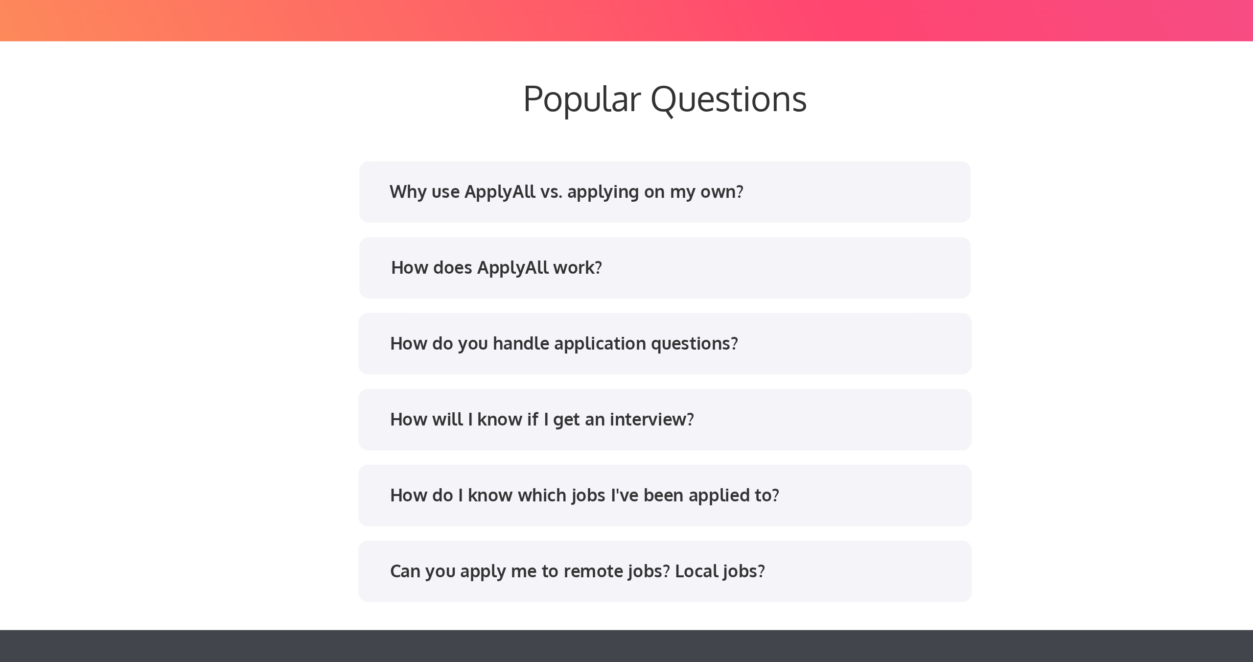
scroll to position [1575, 0]
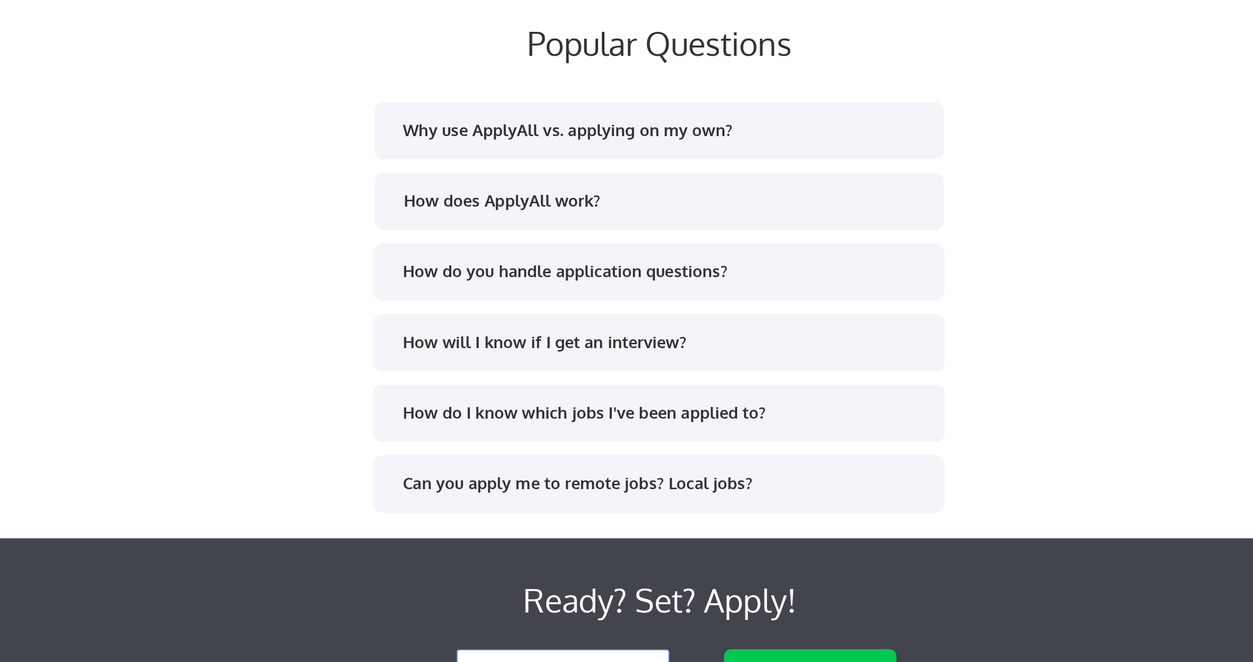
click at [615, 376] on div "Why use ApplyAll vs. applying on my own?" at bounding box center [625, 372] width 295 height 16
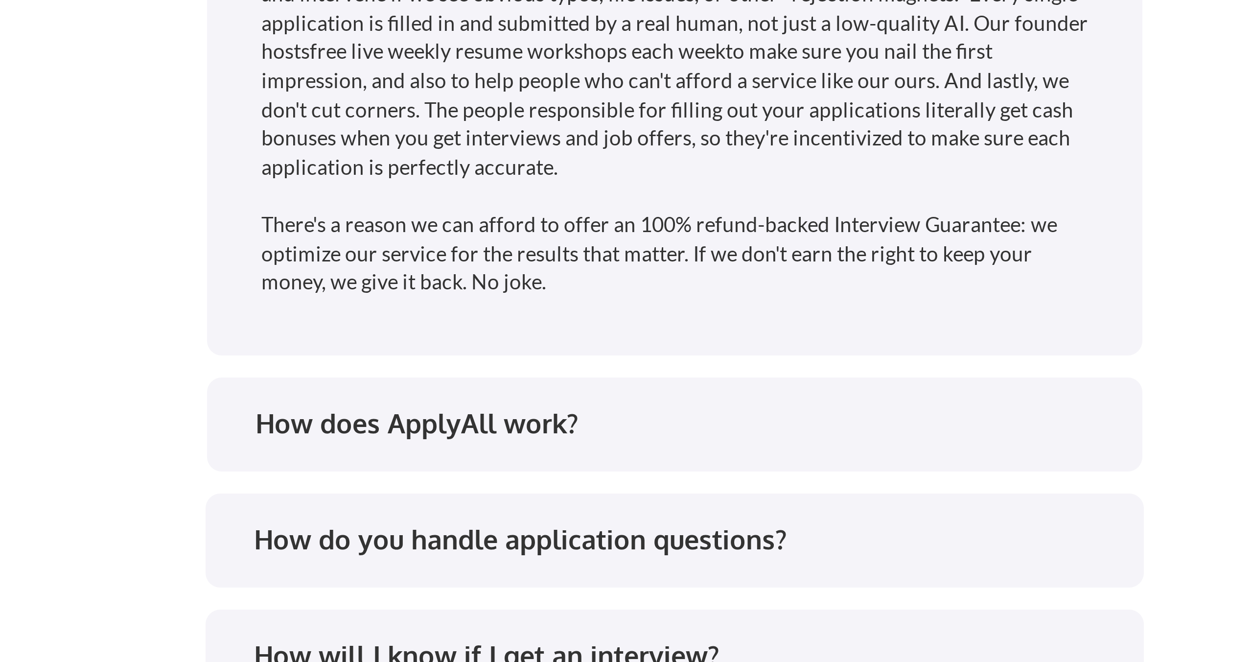
scroll to position [1704, 0]
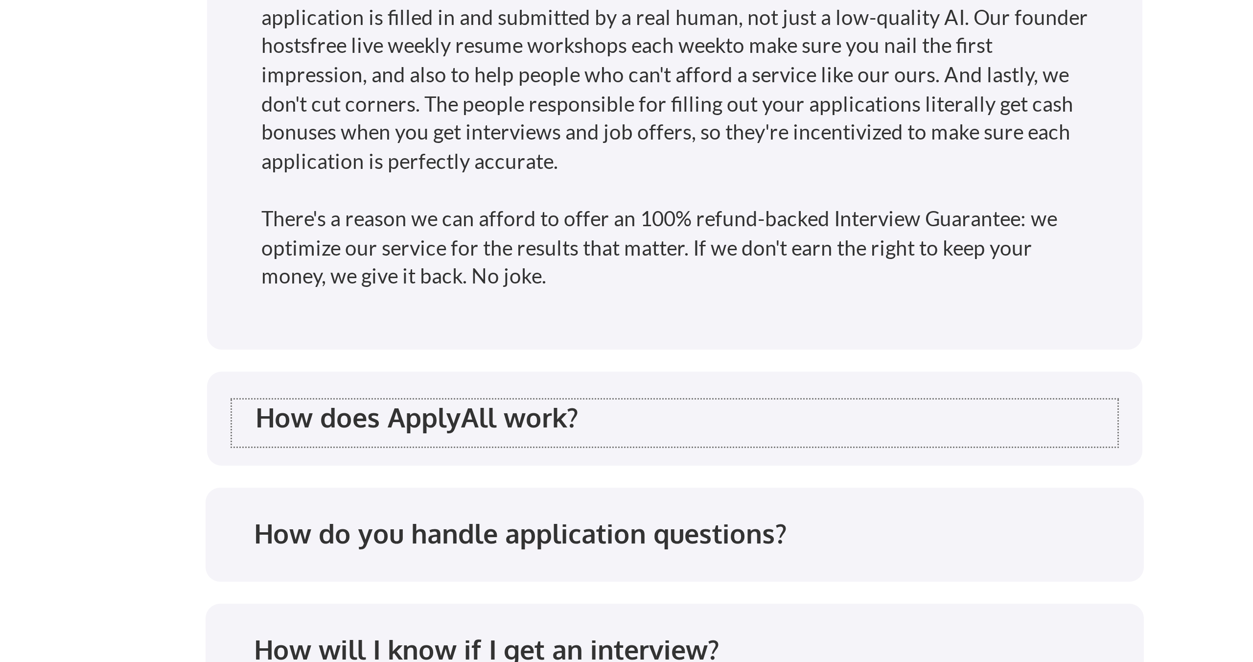
click at [567, 574] on div "How does ApplyAll work?" at bounding box center [629, 580] width 287 height 12
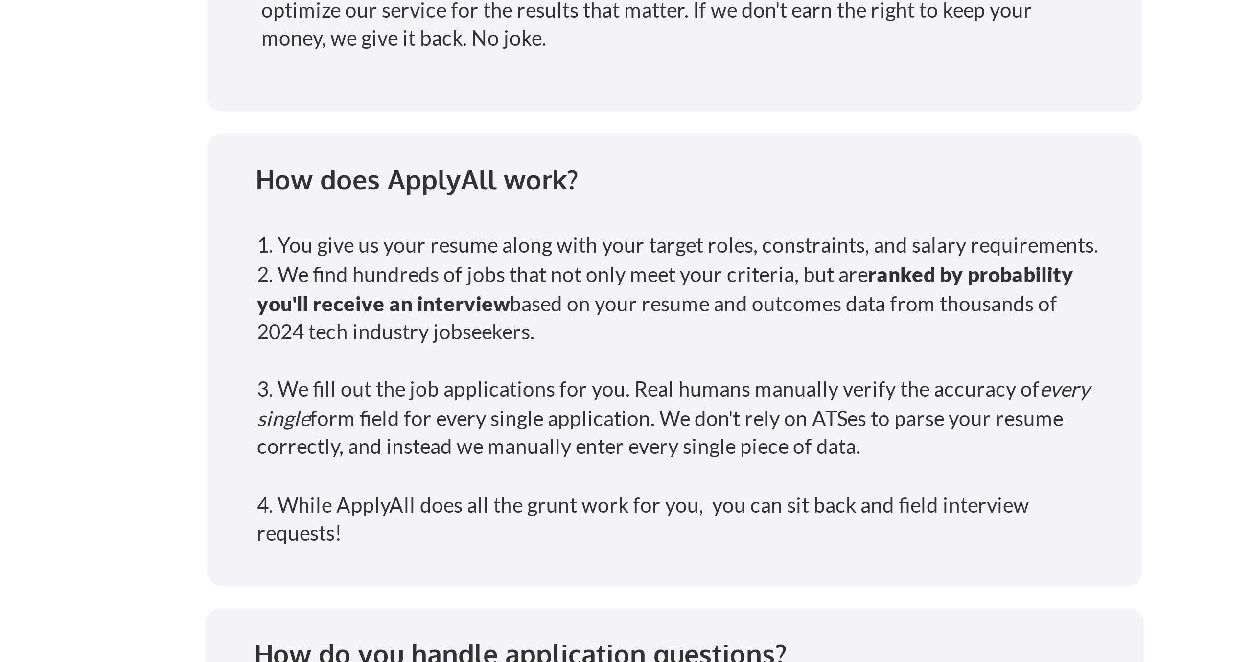
scroll to position [1784, 0]
click at [550, 544] on div "1. You give us your resume along with your target roles, constraints, and salar…" at bounding box center [628, 570] width 282 height 106
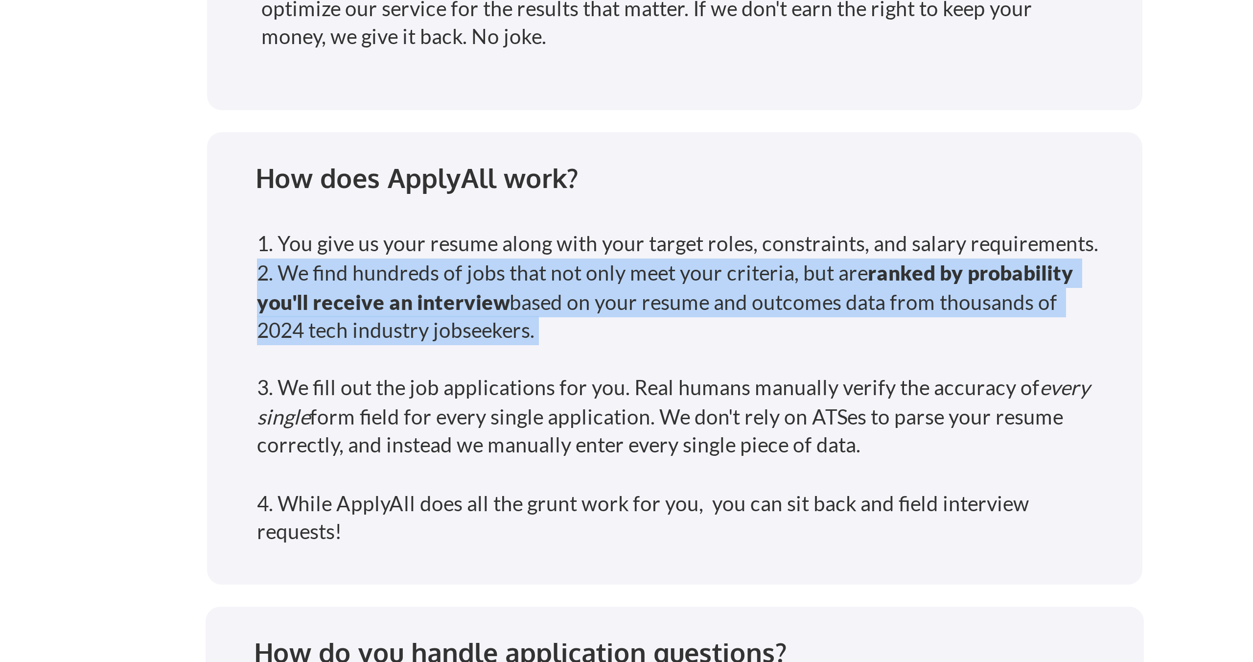
click at [550, 544] on div "1. You give us your resume along with your target roles, constraints, and salar…" at bounding box center [628, 570] width 282 height 106
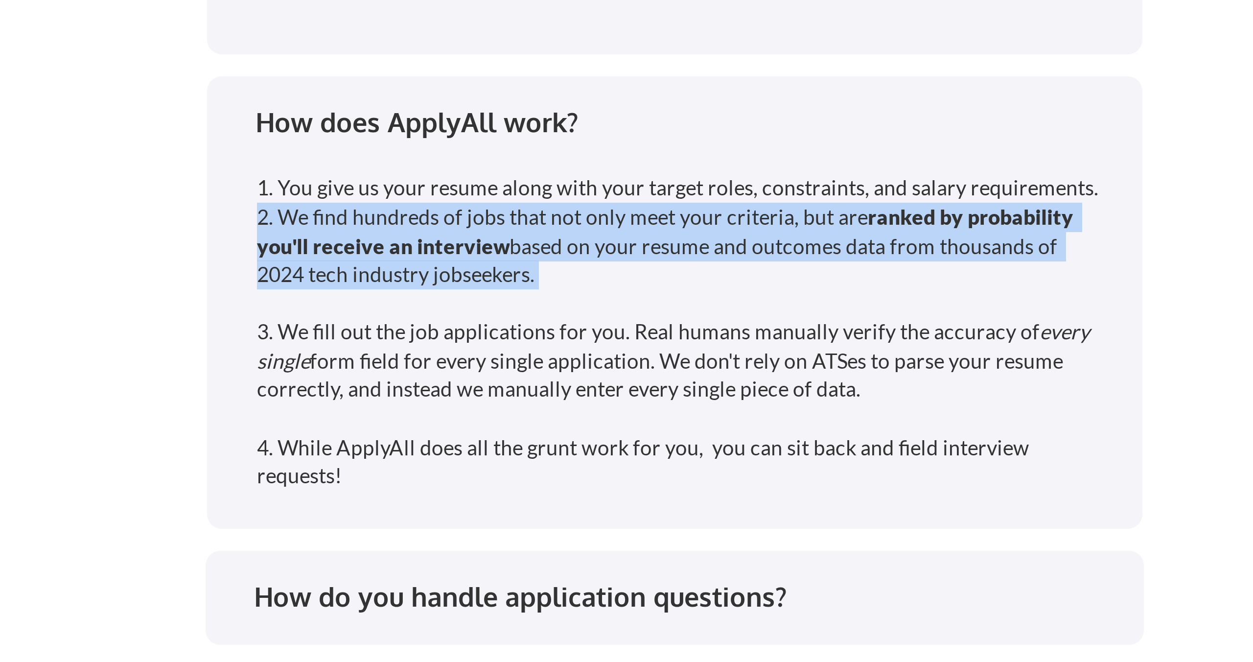
scroll to position [1803, 0]
click at [643, 570] on div "1. You give us your resume along with your target roles, constraints, and salar…" at bounding box center [628, 551] width 282 height 106
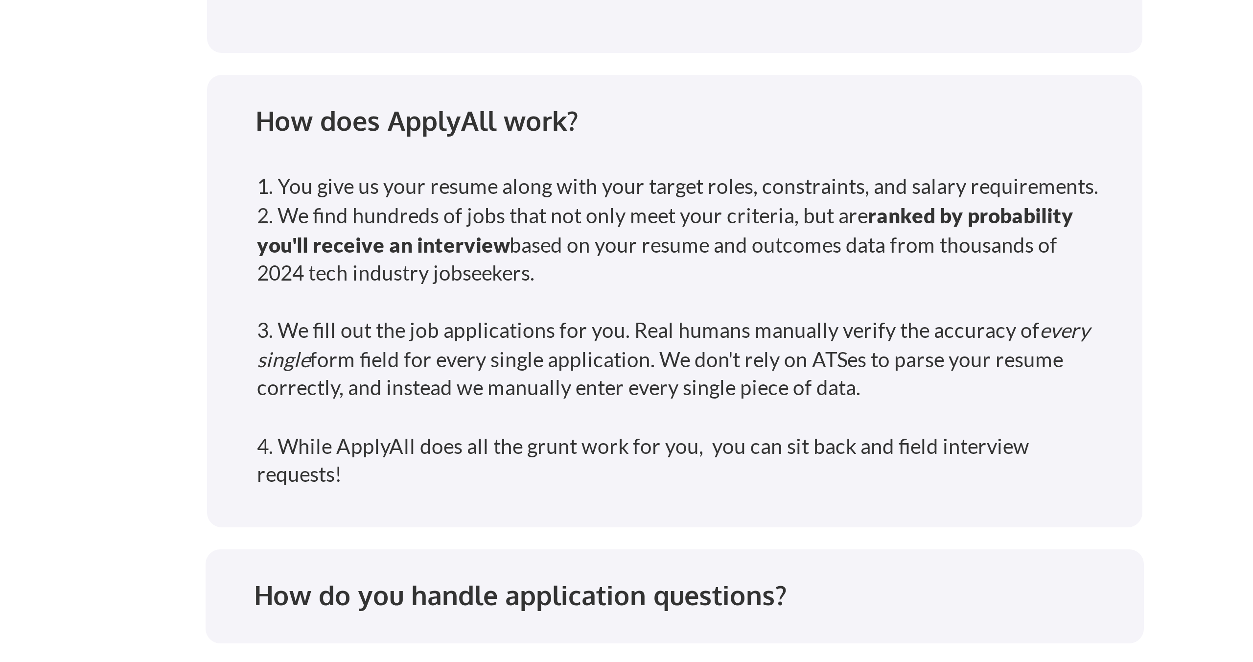
click at [643, 570] on div "1. You give us your resume along with your target roles, constraints, and salar…" at bounding box center [628, 551] width 282 height 106
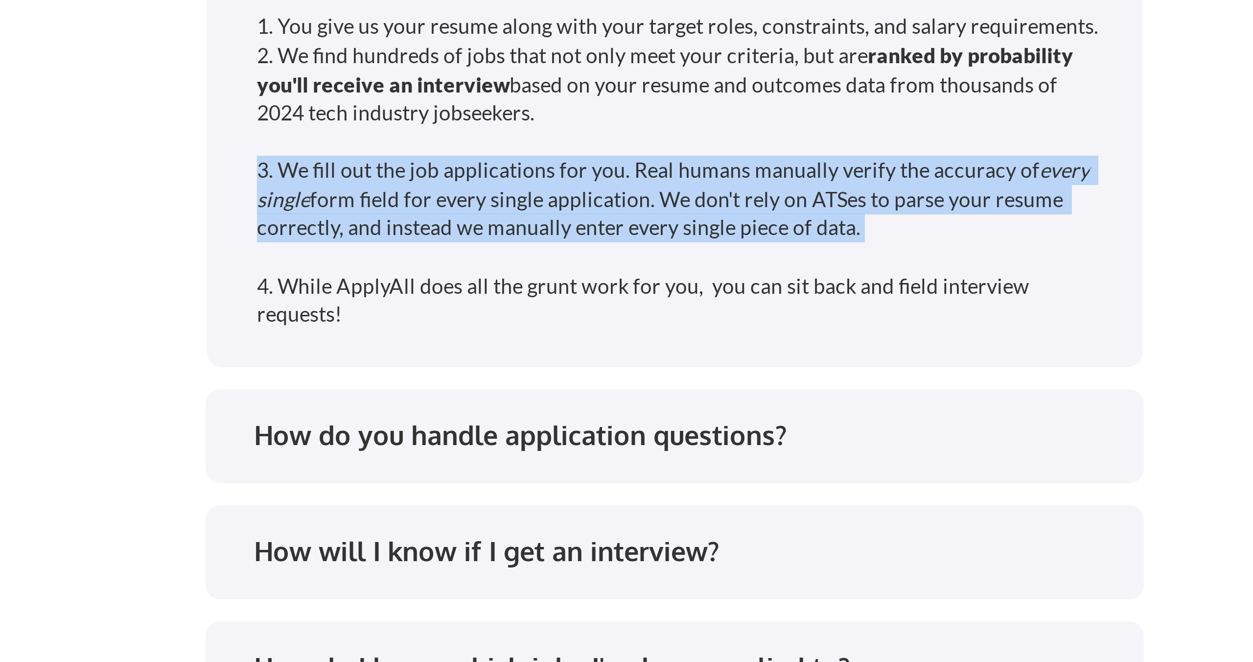
scroll to position [1866, 0]
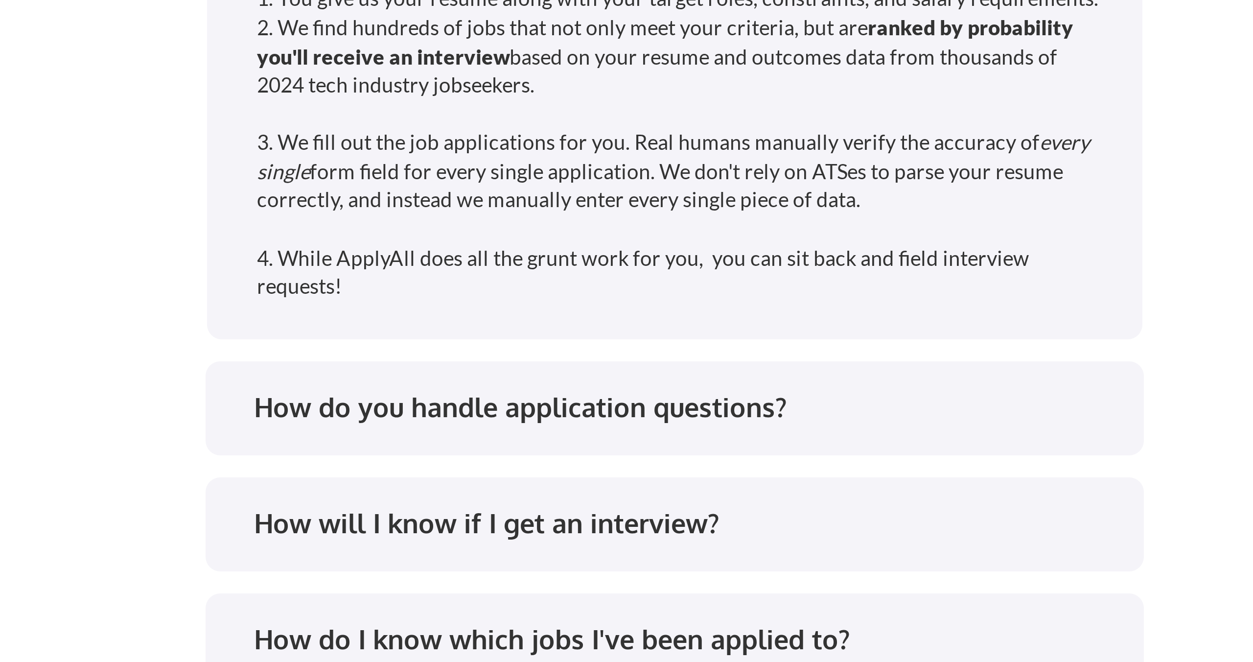
click at [598, 581] on div "How do you handle application questions?" at bounding box center [629, 577] width 287 height 12
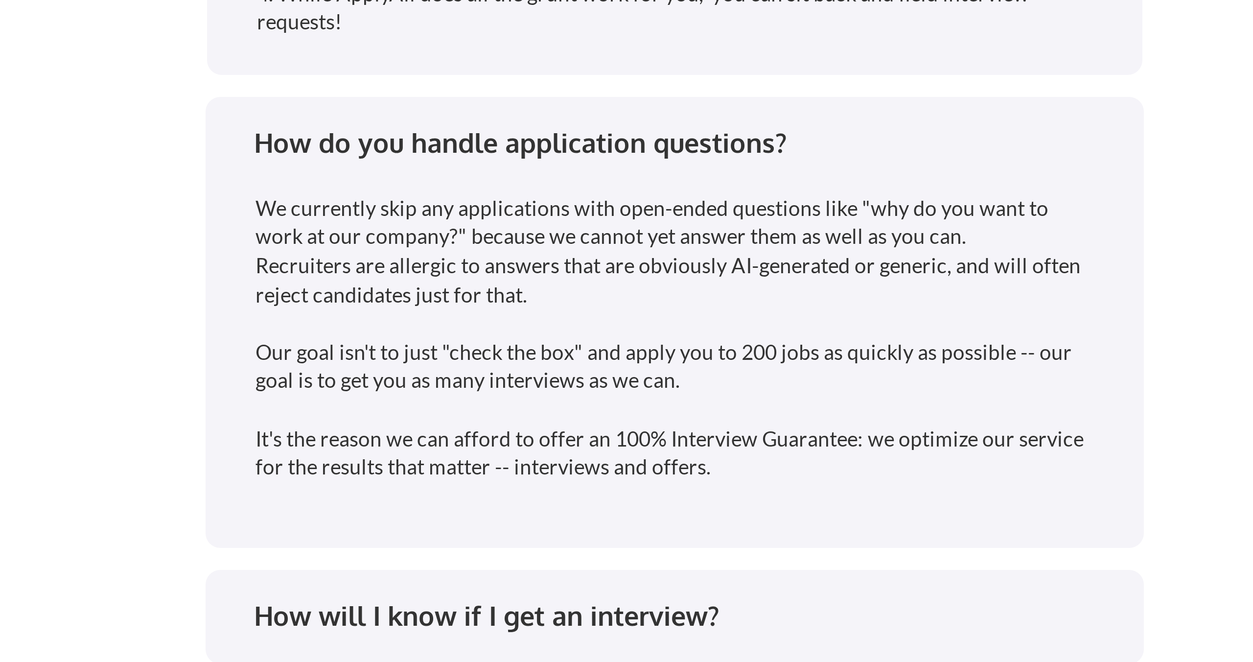
scroll to position [1954, 0]
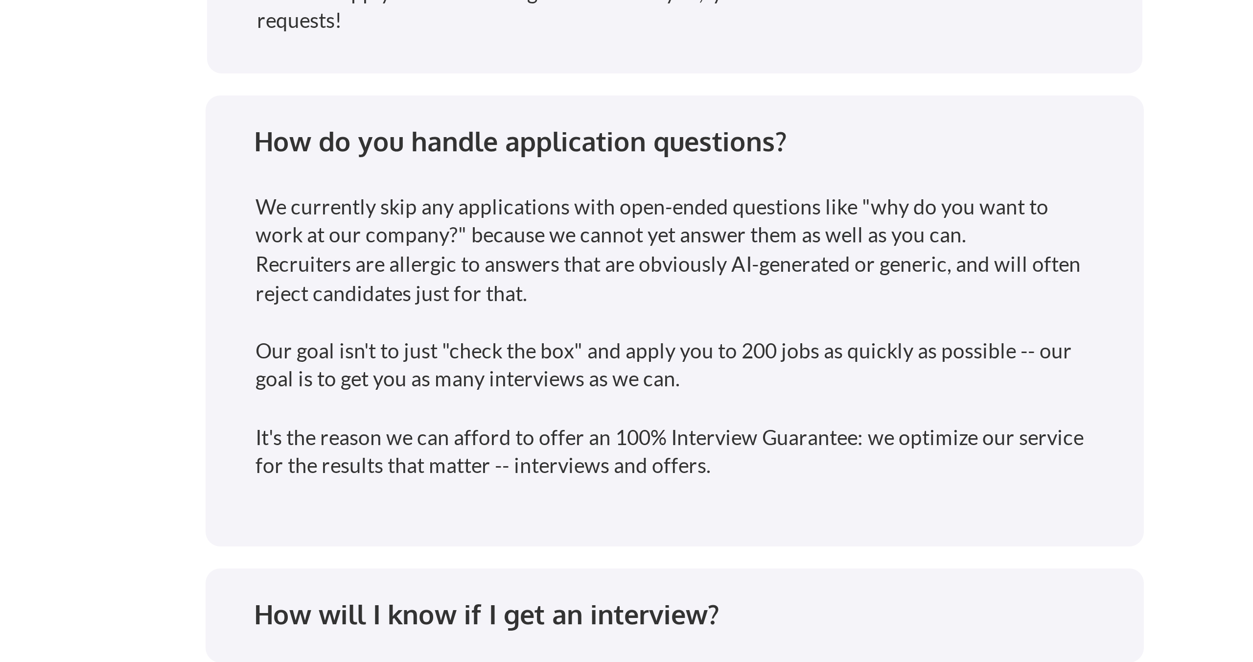
click at [614, 485] on div "How do you handle application questions?" at bounding box center [629, 488] width 287 height 12
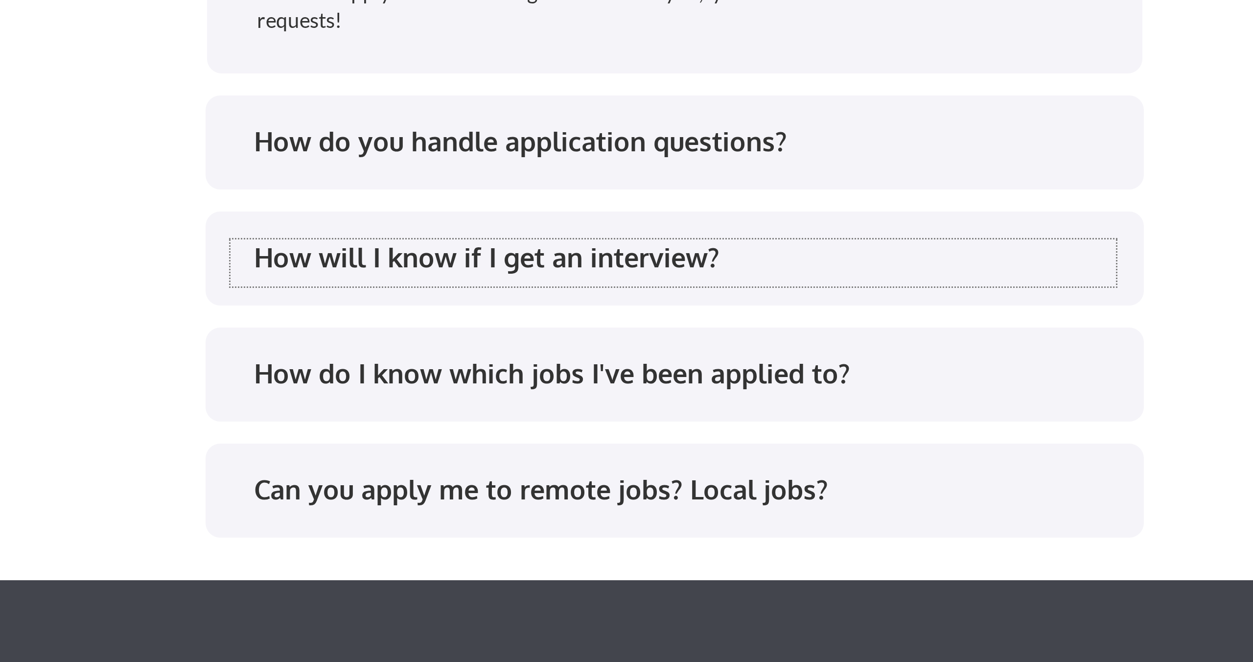
click at [609, 532] on div "How will I know if I get an interview?" at bounding box center [629, 527] width 287 height 12
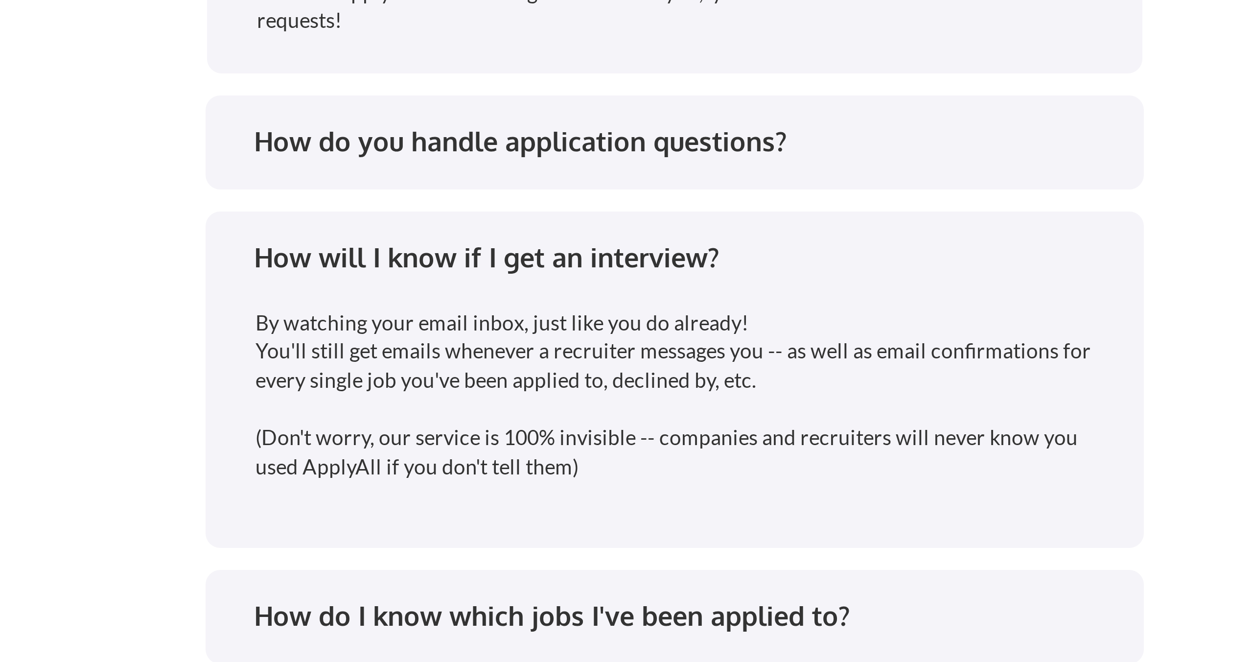
scroll to position [1957, 0]
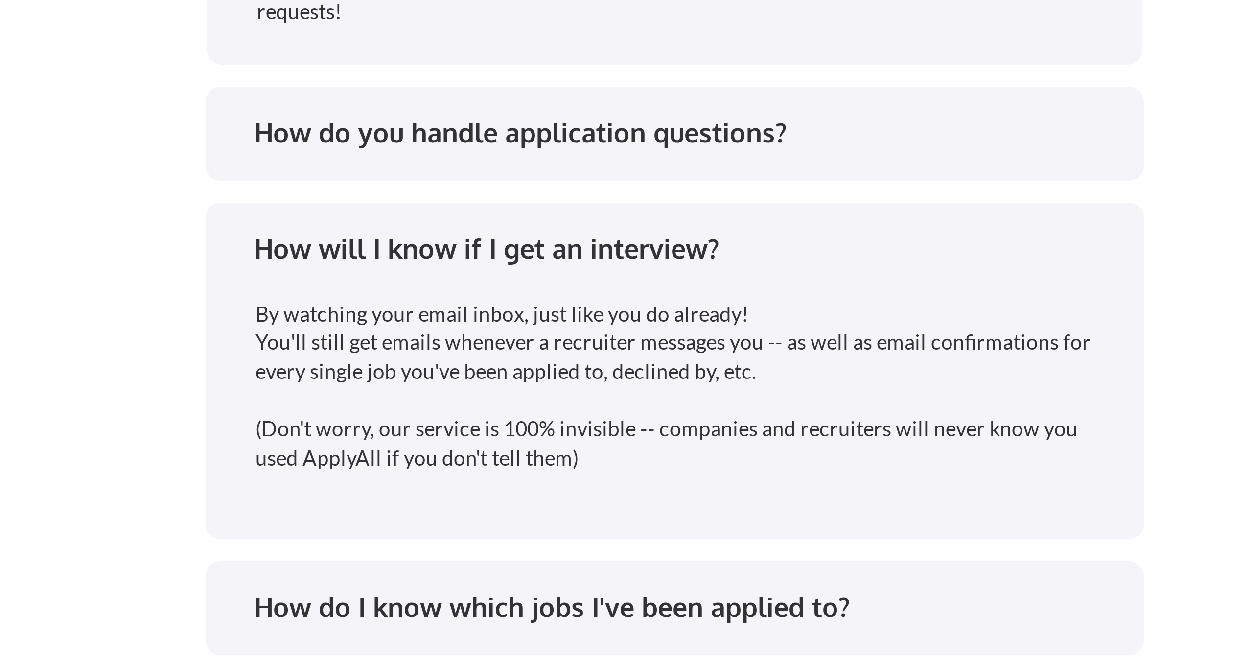
click at [584, 529] on div "How will I know if I get an interview?" at bounding box center [629, 524] width 287 height 12
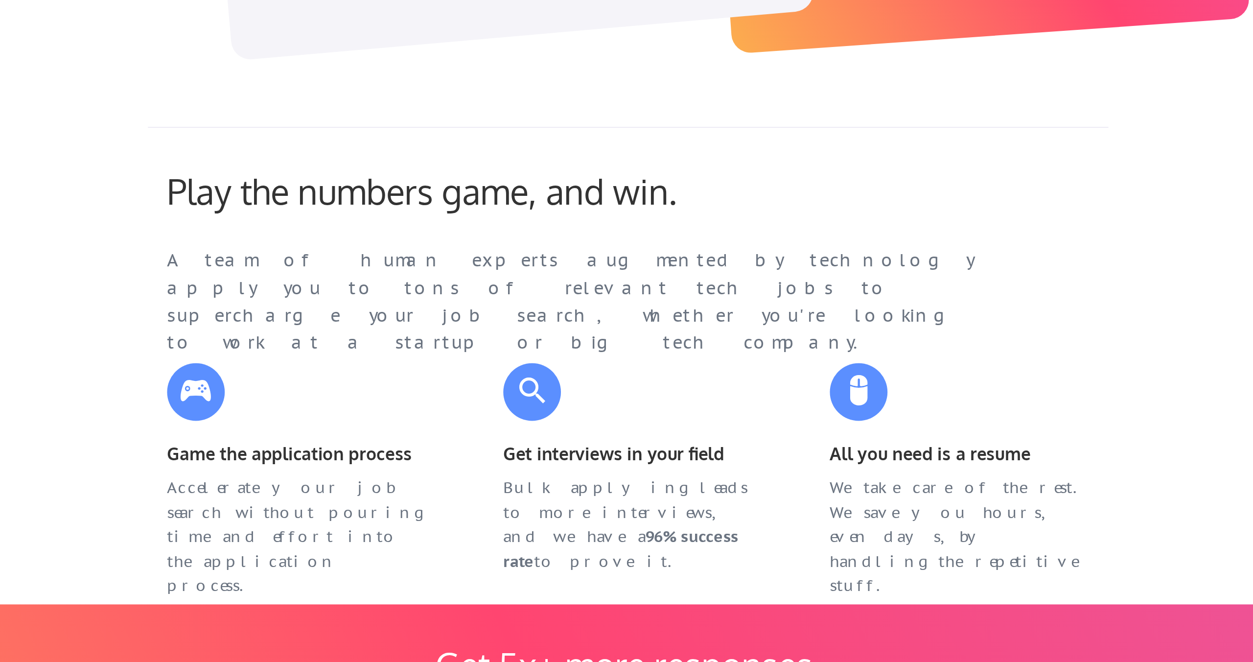
scroll to position [15, 0]
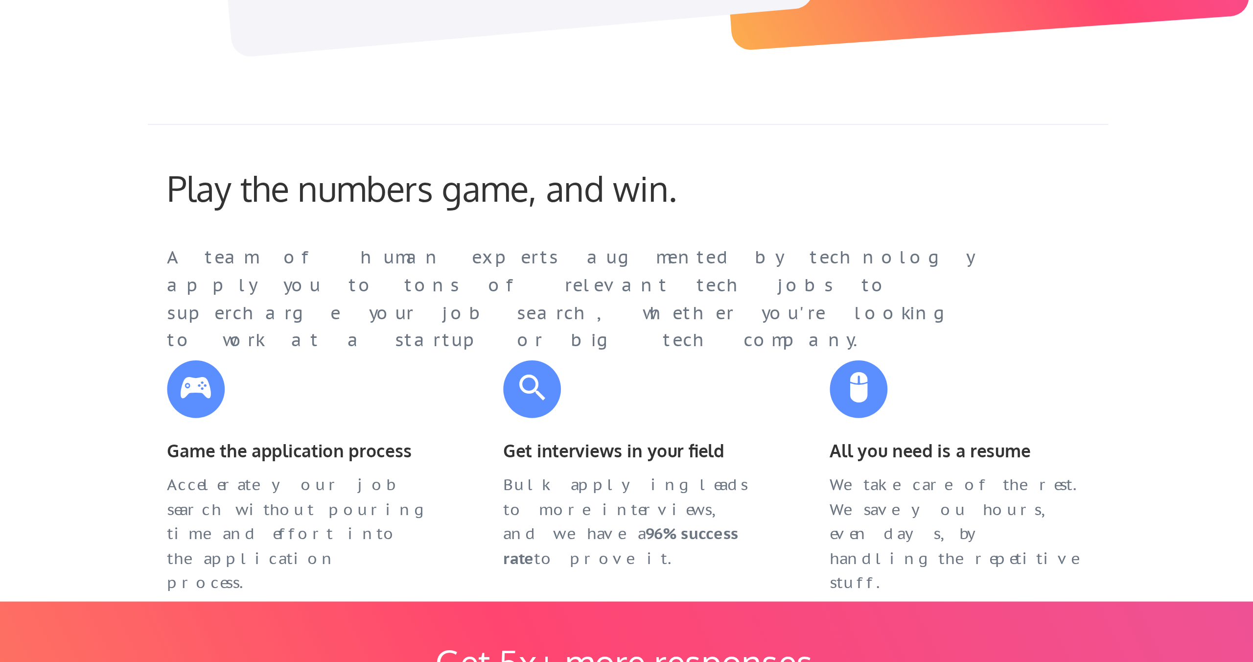
click at [549, 462] on div "A team of human experts augmented by technology apply you to tons of relevant t…" at bounding box center [606, 477] width 431 height 56
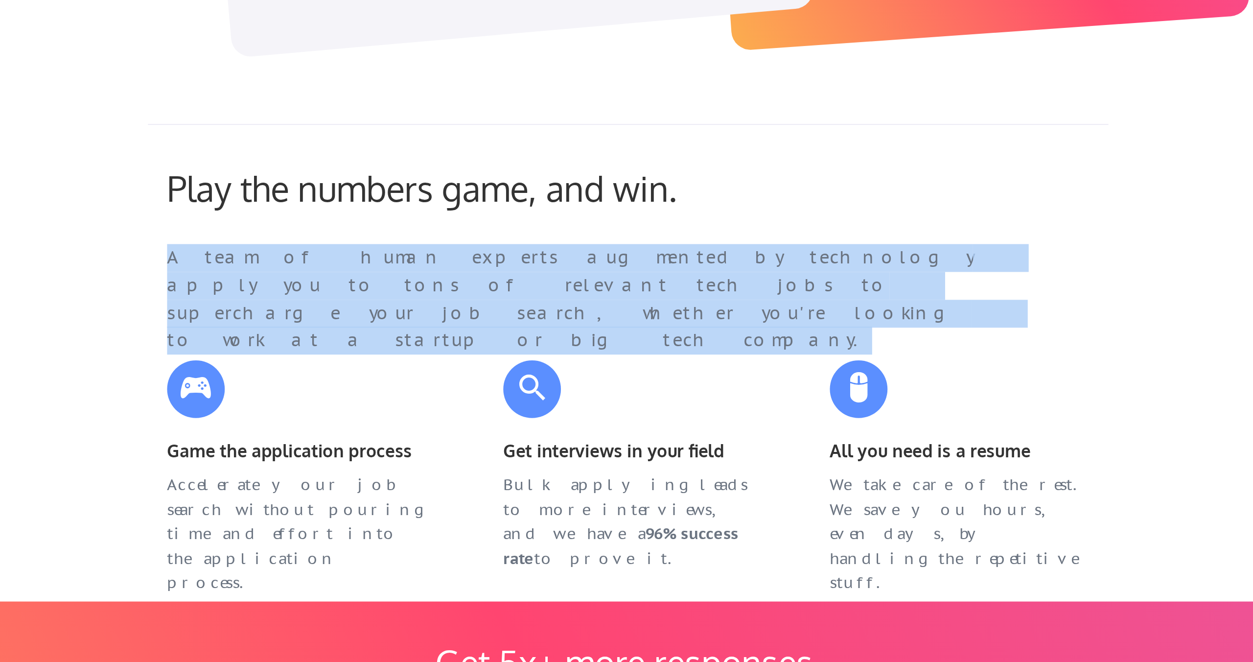
click at [549, 462] on div "A team of human experts augmented by technology apply you to tons of relevant t…" at bounding box center [606, 477] width 431 height 56
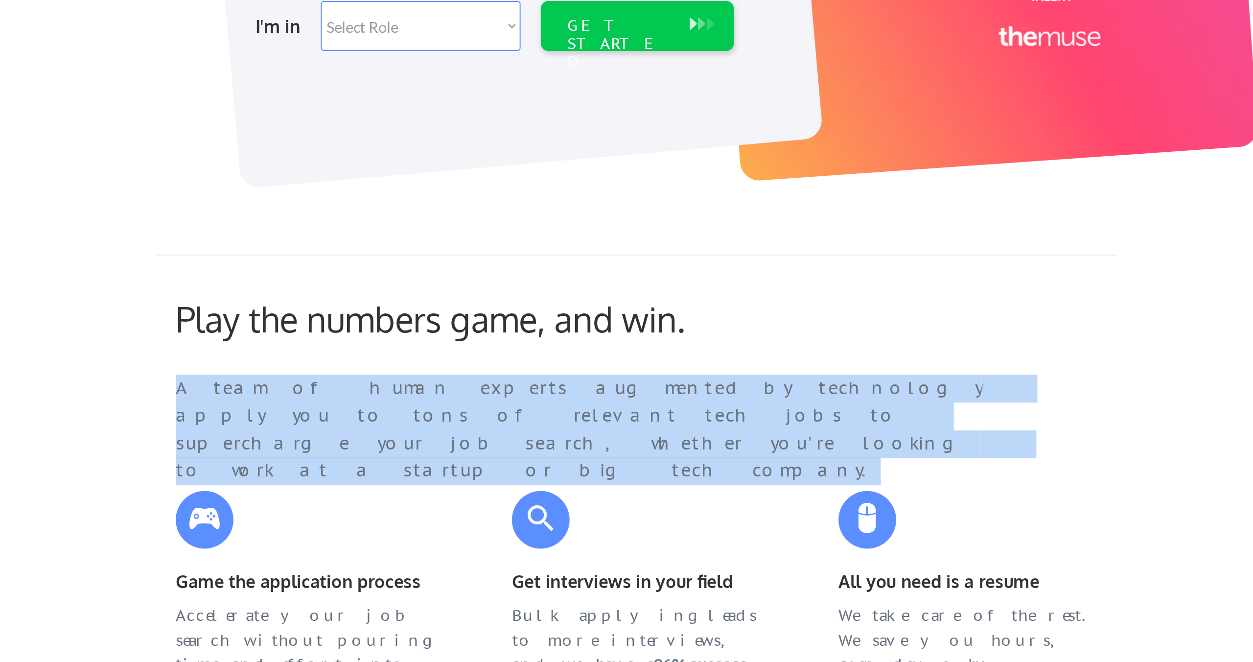
scroll to position [59, 0]
